Goal: Book appointment/travel/reservation

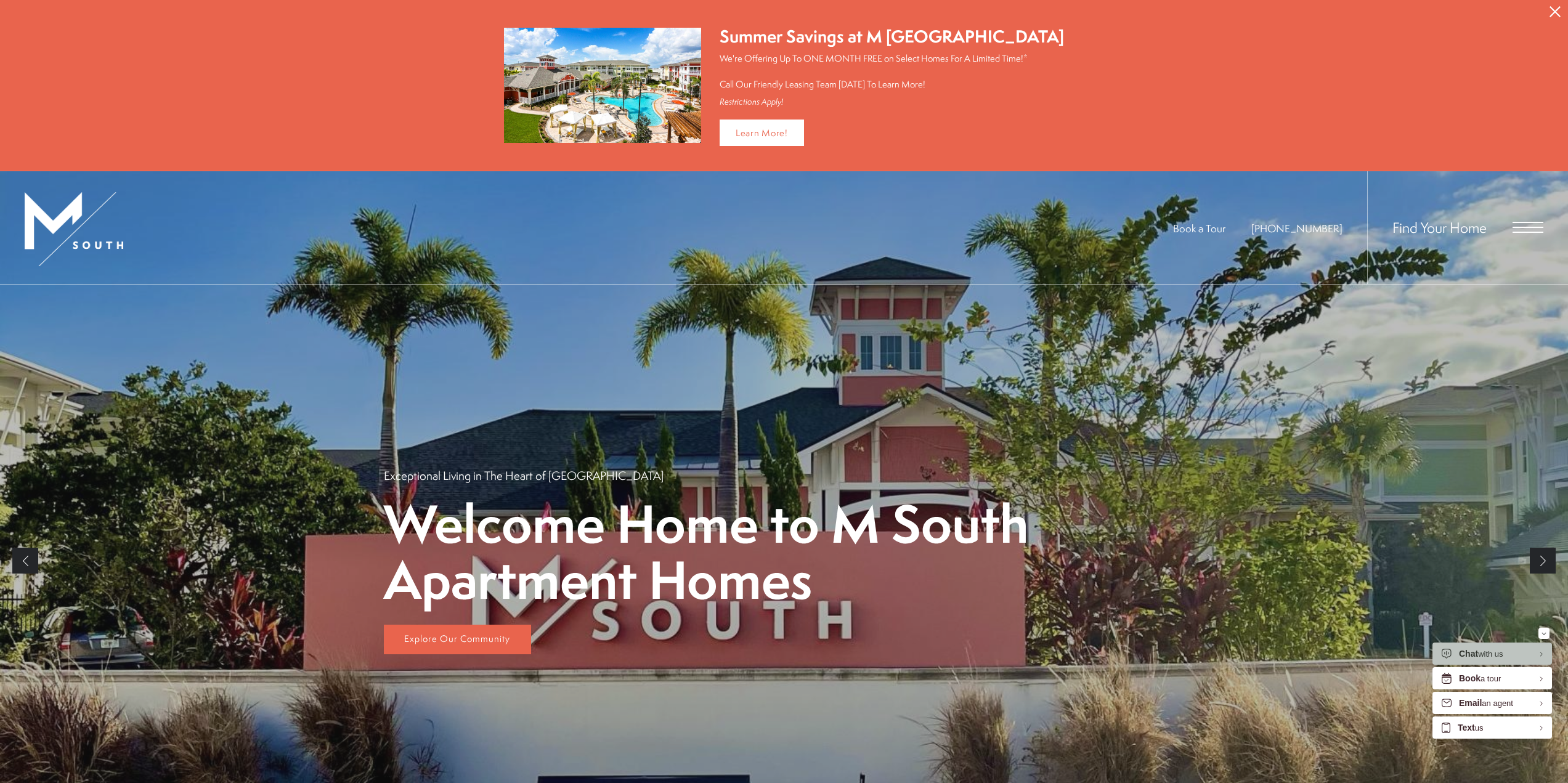
click at [1524, 229] on span "Open Menu" at bounding box center [1528, 227] width 31 height 11
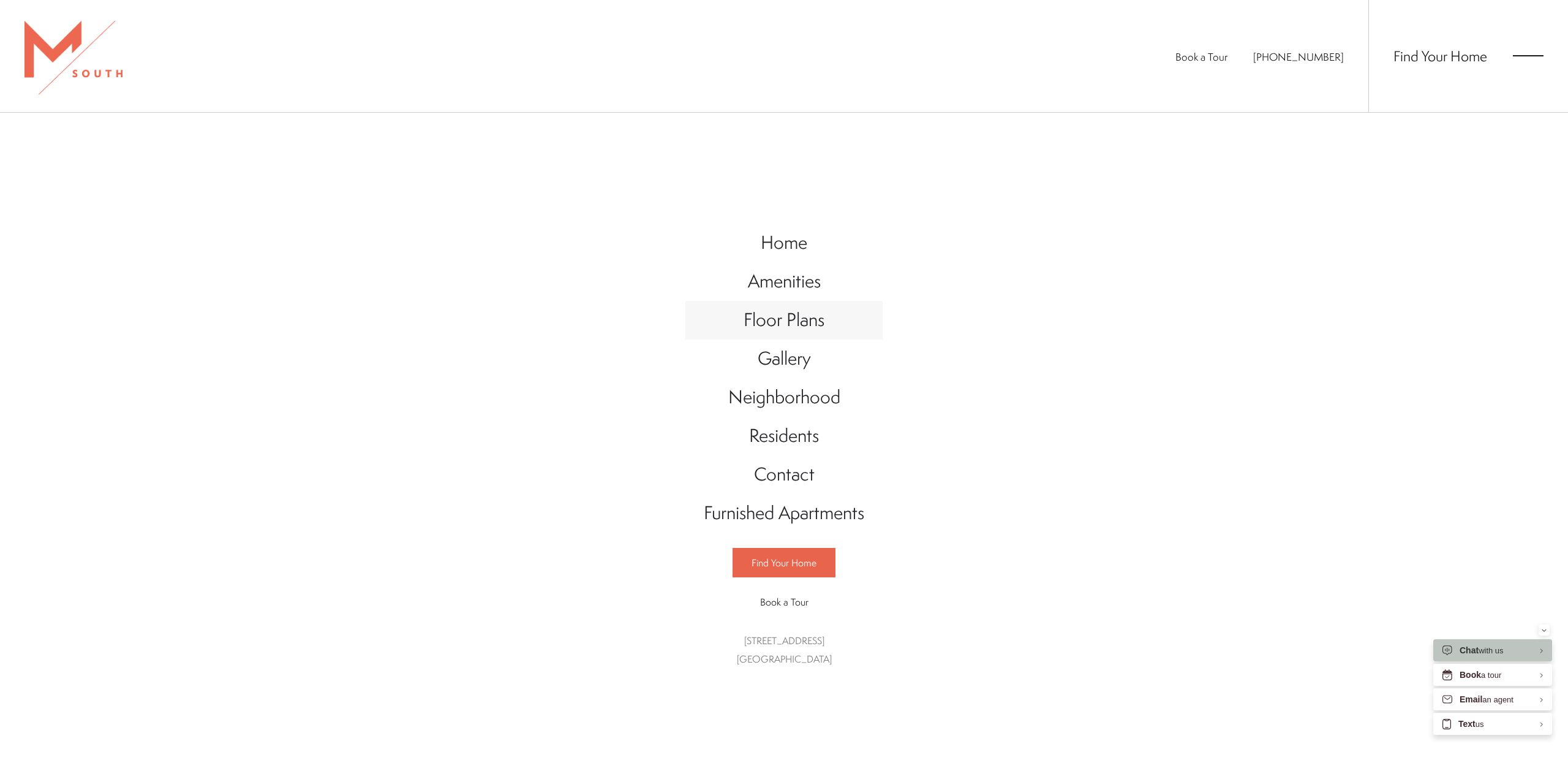
click at [777, 325] on span "Floor Plans" at bounding box center [784, 319] width 81 height 25
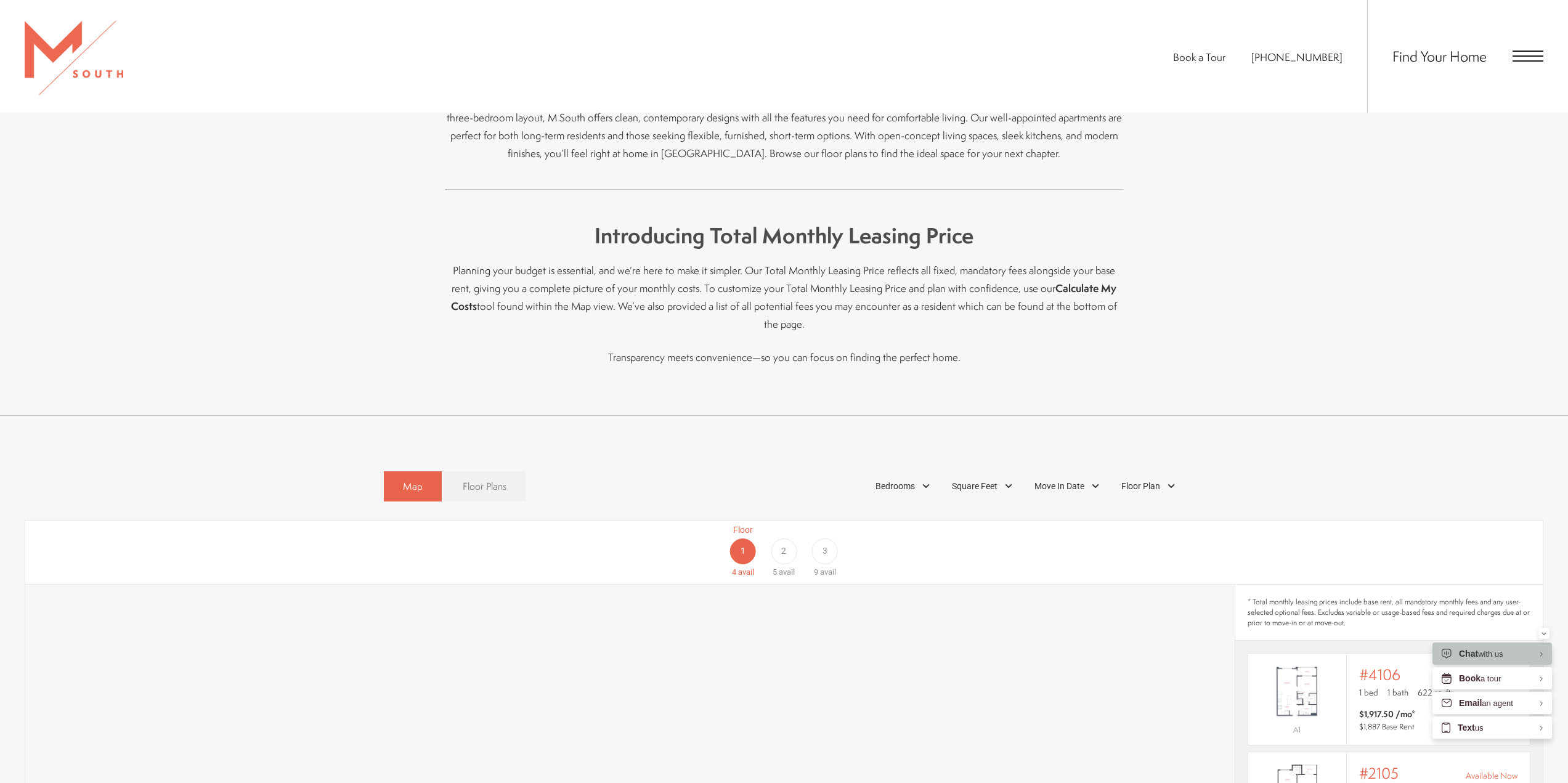
click at [508, 471] on link "Floor Plans" at bounding box center [485, 486] width 82 height 30
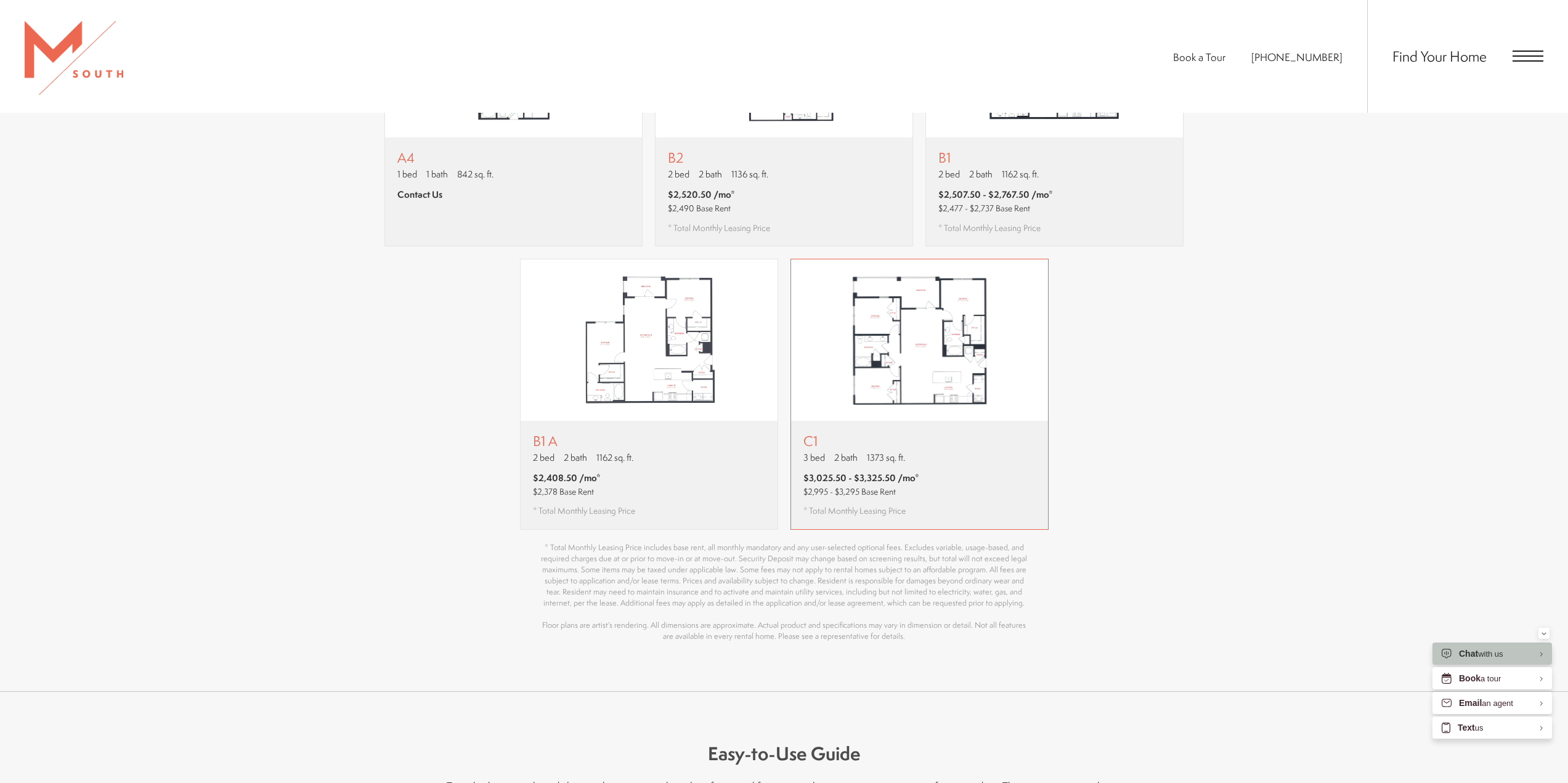
scroll to position [1416, 0]
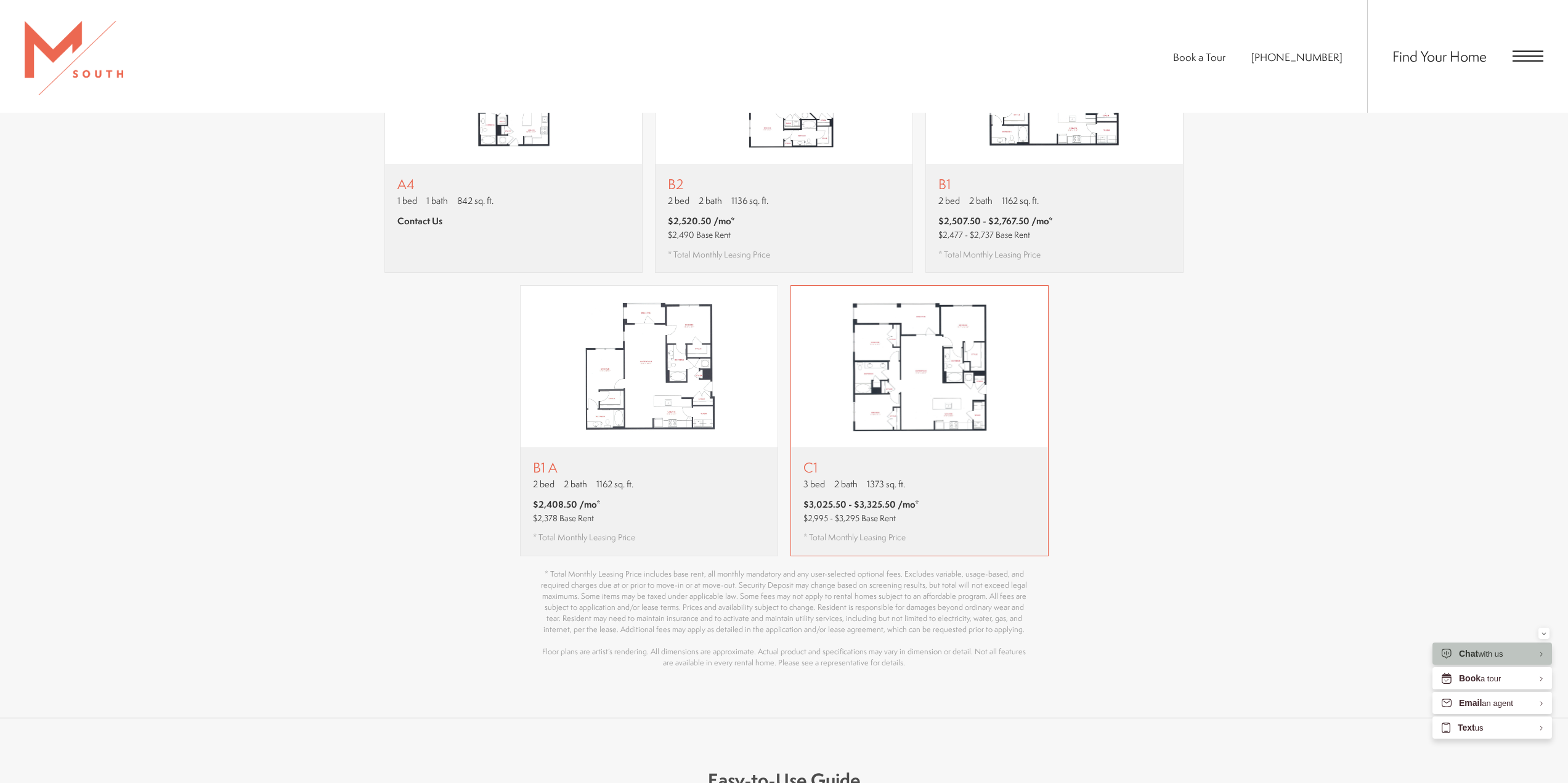
click at [888, 335] on img "View floor plan C1" at bounding box center [919, 366] width 257 height 161
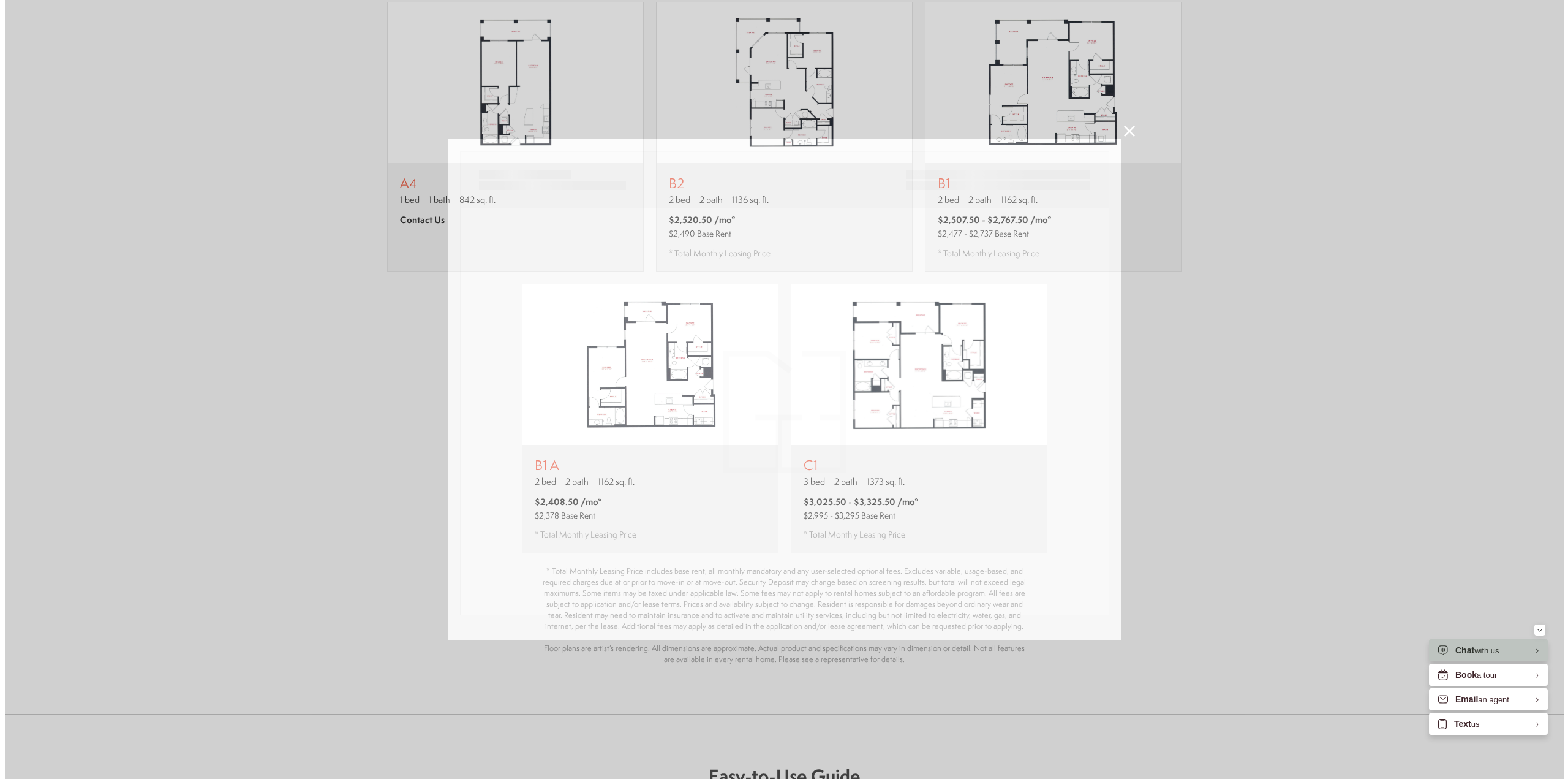
scroll to position [0, 0]
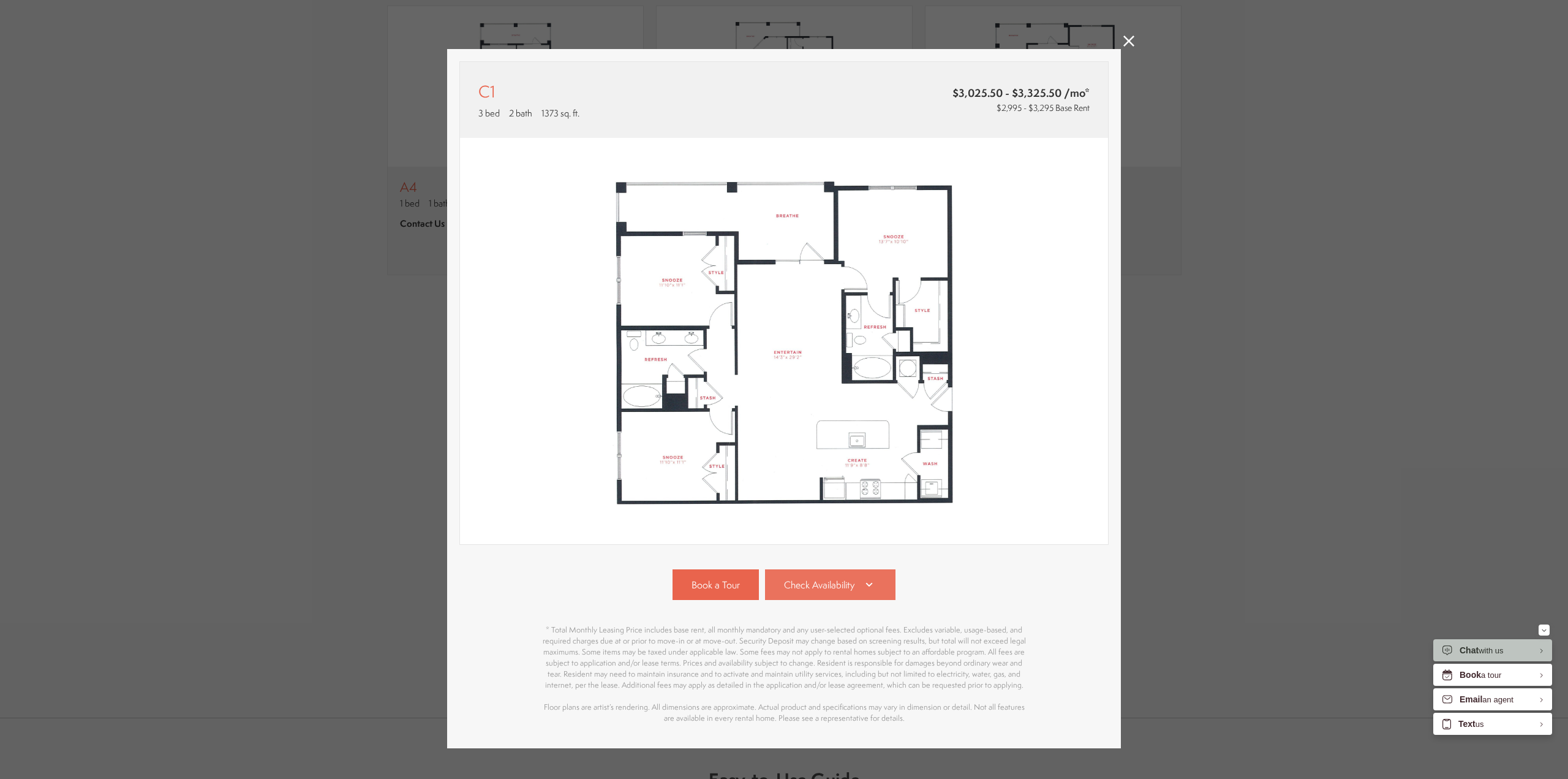
click at [857, 576] on link "Check Availability" at bounding box center [831, 584] width 131 height 30
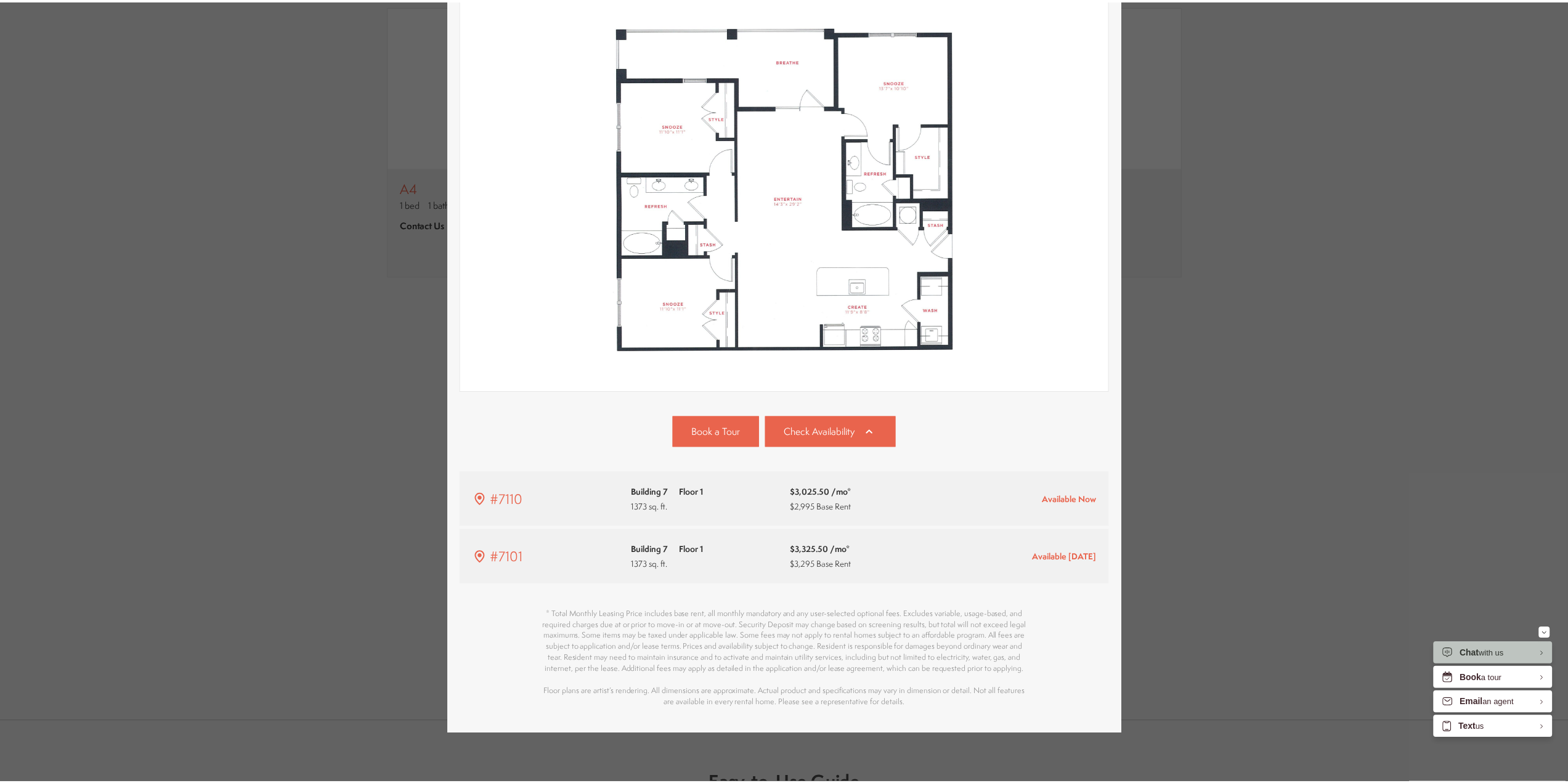
scroll to position [1416, 0]
